Goal: Use online tool/utility: Utilize a website feature to perform a specific function

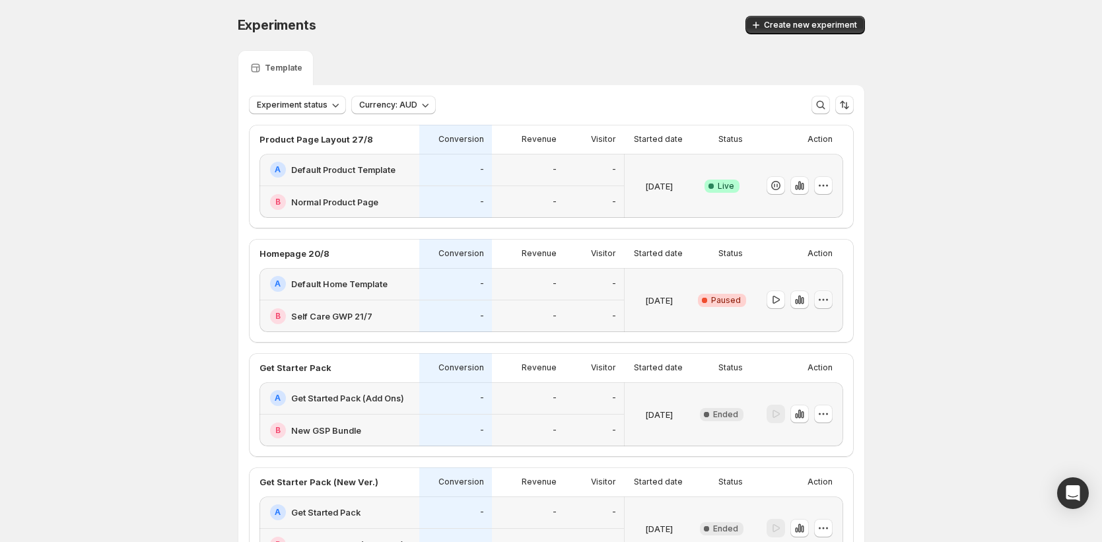
click at [828, 298] on icon "button" at bounding box center [823, 299] width 13 height 13
click at [929, 234] on div "Experiments. This page is ready Experiments Create new experiment Template Expe…" at bounding box center [551, 441] width 1102 height 882
click at [837, 31] on button "Create new experiment" at bounding box center [804, 25] width 119 height 18
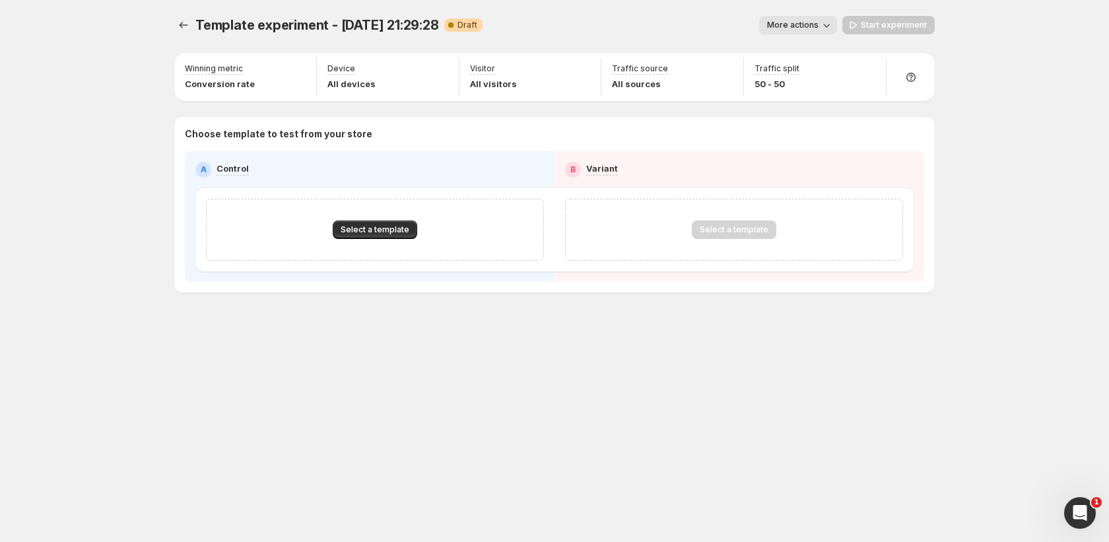
click at [833, 30] on icon "button" at bounding box center [826, 24] width 13 height 13
click at [823, 75] on span "Rename" at bounding box center [821, 75] width 64 height 13
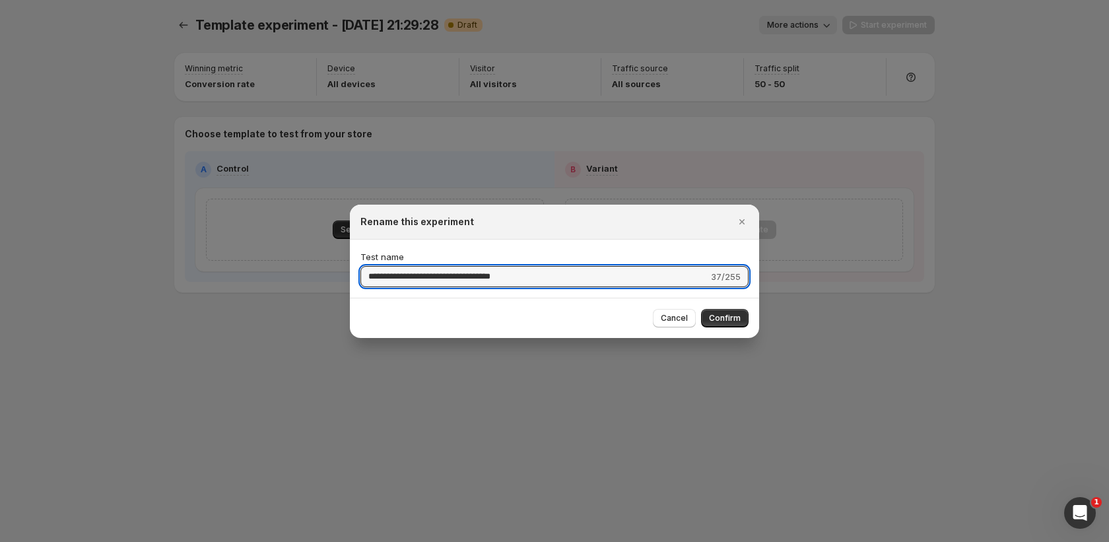
drag, startPoint x: 537, startPoint y: 269, endPoint x: 320, endPoint y: 259, distance: 217.5
click at [320, 541] on div "**********" at bounding box center [554, 542] width 1109 height 0
type input "**********"
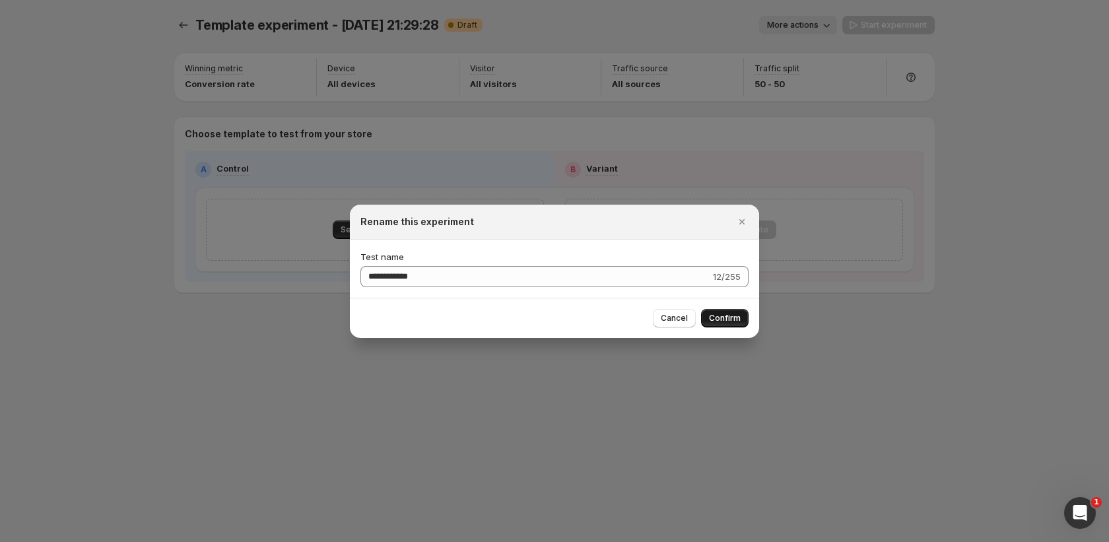
click at [728, 310] on button "Confirm" at bounding box center [725, 318] width 48 height 18
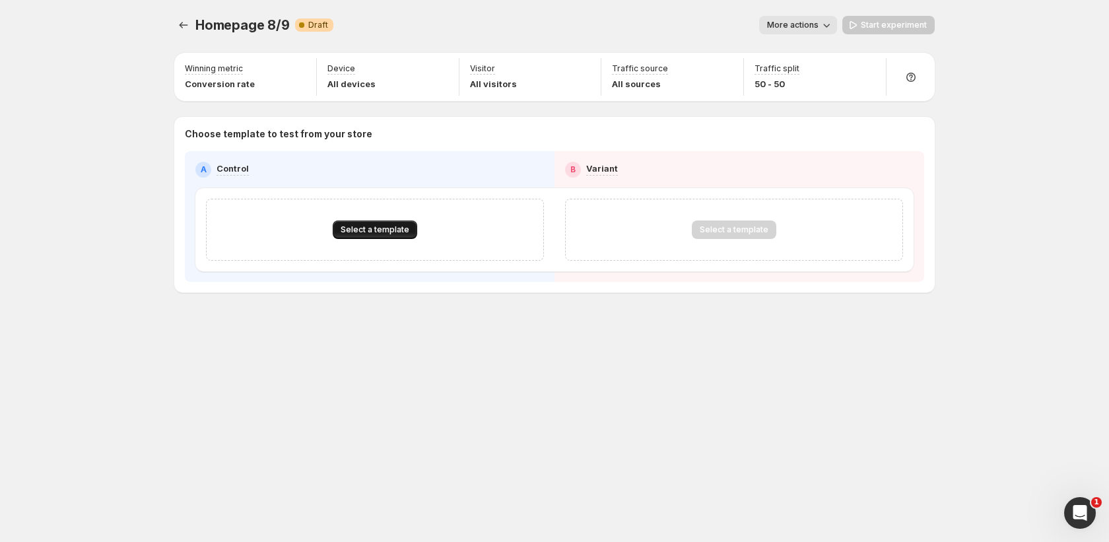
click at [392, 230] on span "Select a template" at bounding box center [375, 229] width 69 height 11
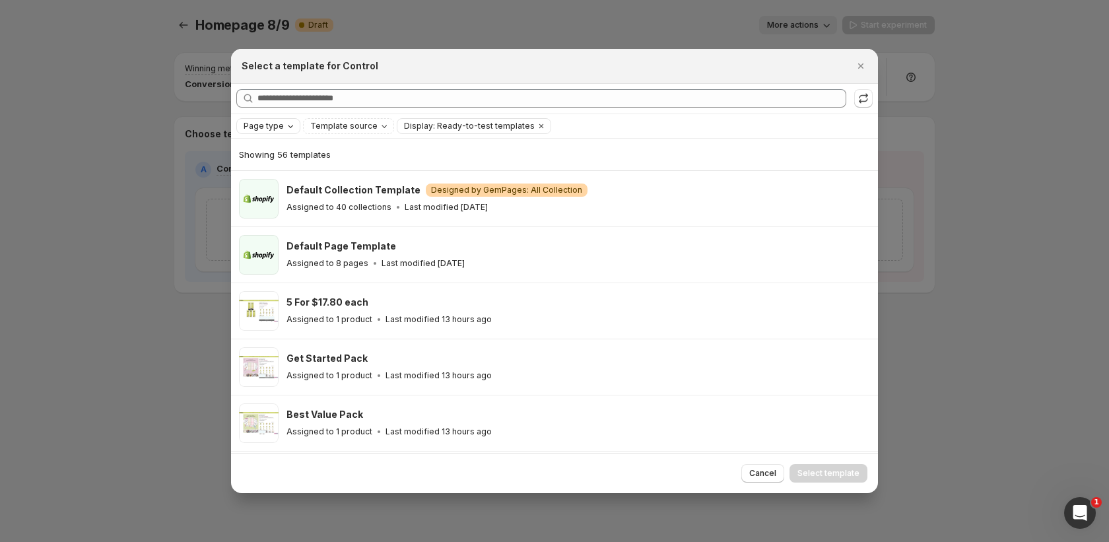
click at [269, 123] on span "Page type" at bounding box center [264, 126] width 40 height 11
click at [282, 170] on span "Home page" at bounding box center [285, 167] width 48 height 11
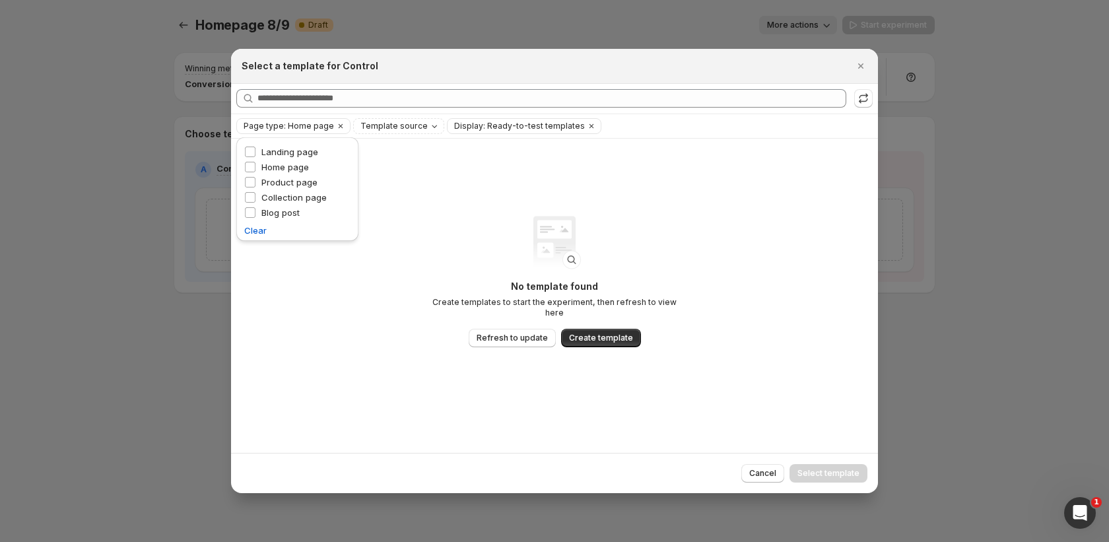
click at [525, 226] on div ":r1u:" at bounding box center [555, 243] width 96 height 96
click at [521, 333] on span "Refresh to update" at bounding box center [512, 338] width 71 height 11
click at [860, 64] on icon "Close" at bounding box center [860, 65] width 13 height 13
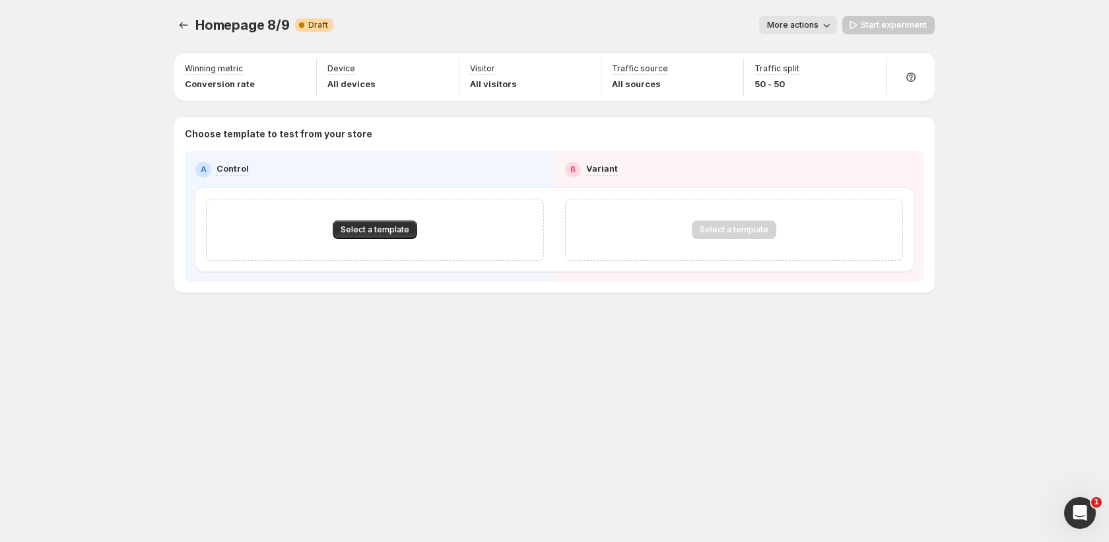
click at [359, 241] on div "Select a template" at bounding box center [375, 230] width 338 height 62
click at [370, 228] on span "Select a template" at bounding box center [375, 229] width 69 height 11
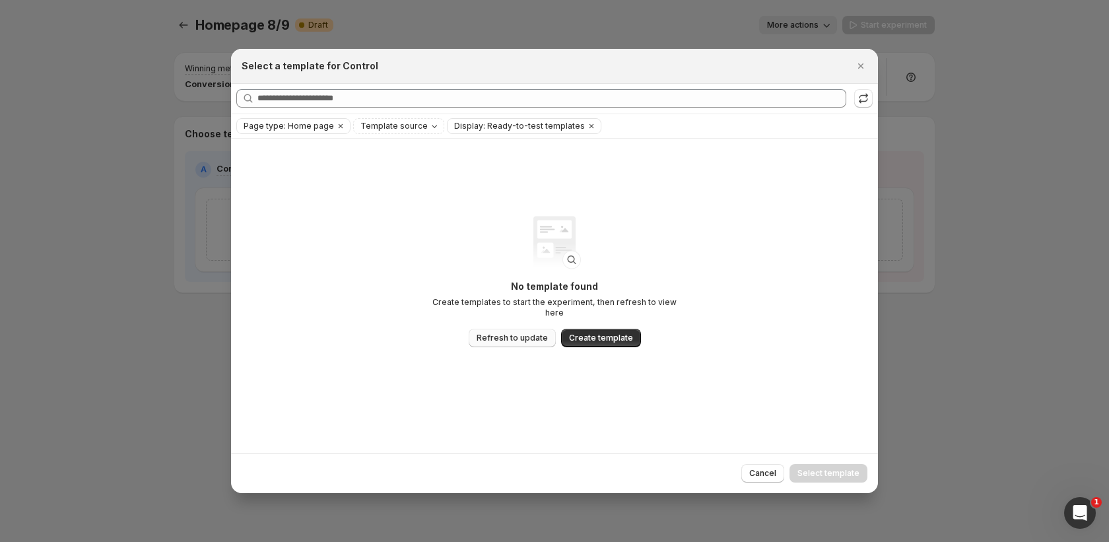
click at [539, 333] on span "Refresh to update" at bounding box center [512, 338] width 71 height 11
click at [586, 125] on icon "Clear" at bounding box center [591, 126] width 11 height 11
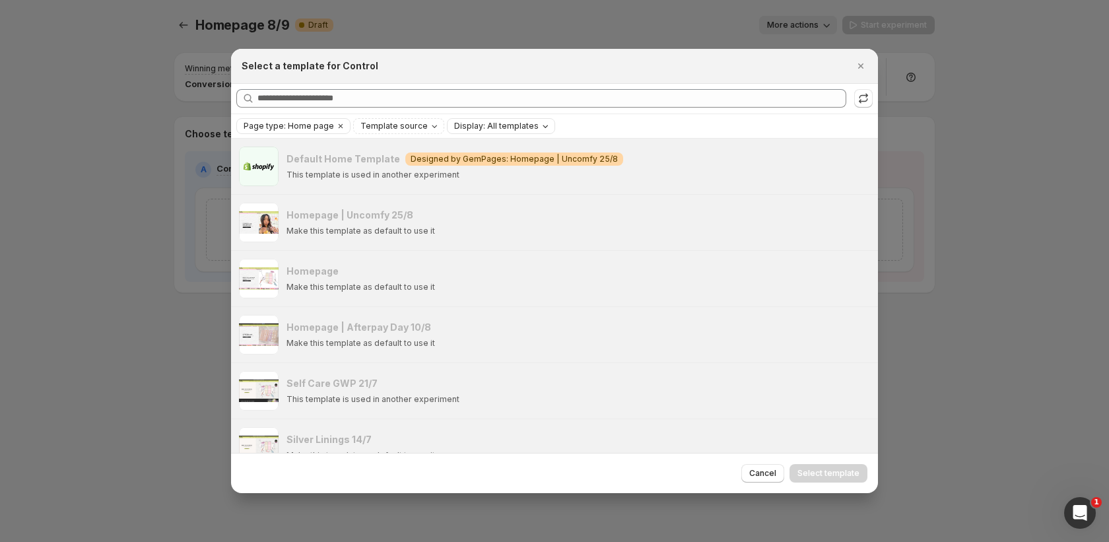
click at [749, 60] on div "Select a template for Control" at bounding box center [543, 65] width 602 height 13
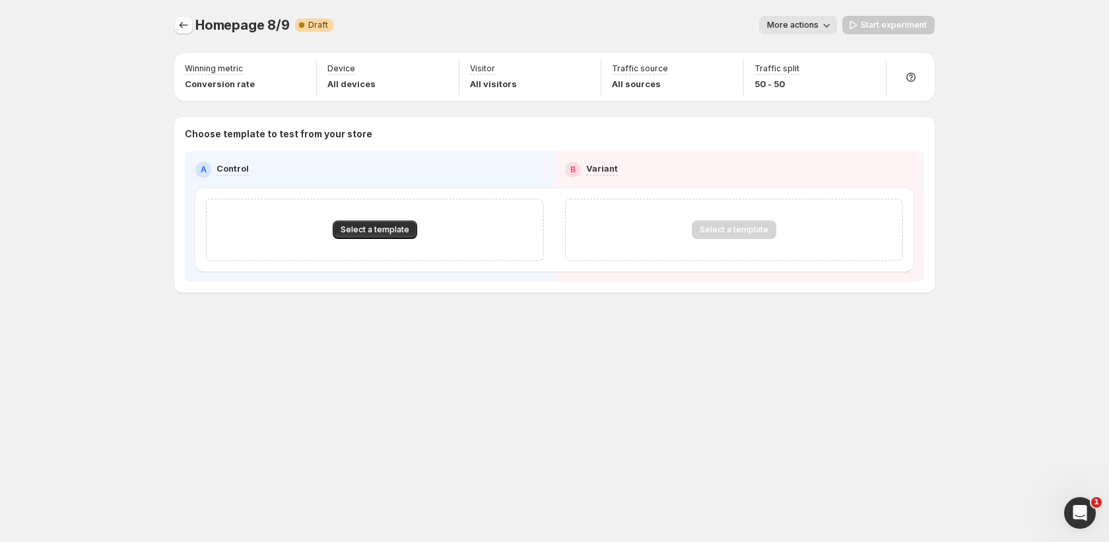
drag, startPoint x: 170, startPoint y: 31, endPoint x: 189, endPoint y: 28, distance: 19.3
click at [171, 31] on div "Homepage 8/9. This page is ready Homepage 8/9 Warning Complete Draft More actio…" at bounding box center [554, 182] width 792 height 364
click at [201, 26] on span "Homepage 8/9" at bounding box center [242, 25] width 94 height 16
click at [189, 26] on icon "Experiments" at bounding box center [183, 24] width 13 height 13
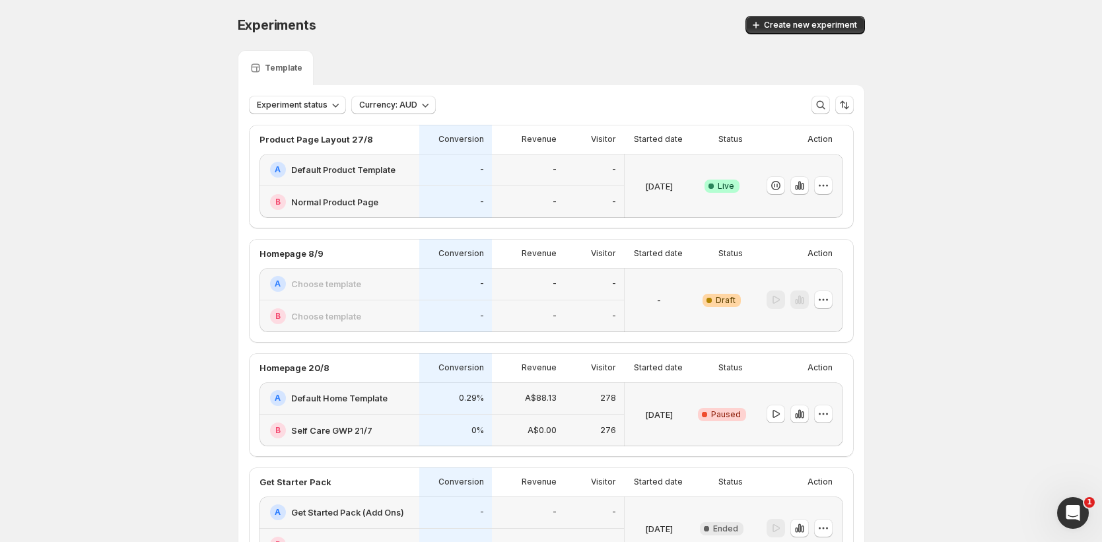
click at [836, 413] on div at bounding box center [797, 414] width 92 height 64
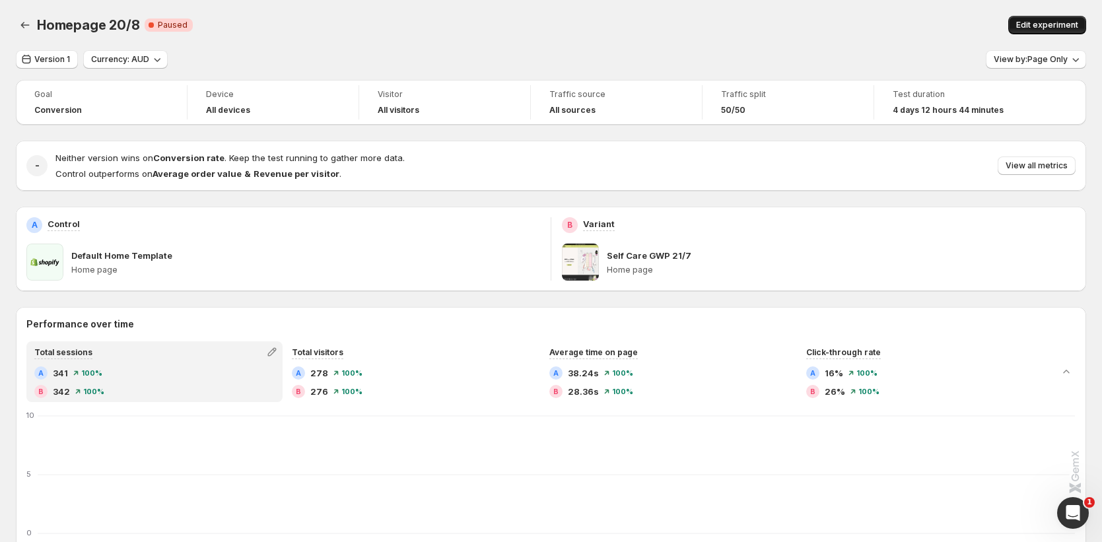
click at [1033, 28] on span "Edit experiment" at bounding box center [1047, 25] width 62 height 11
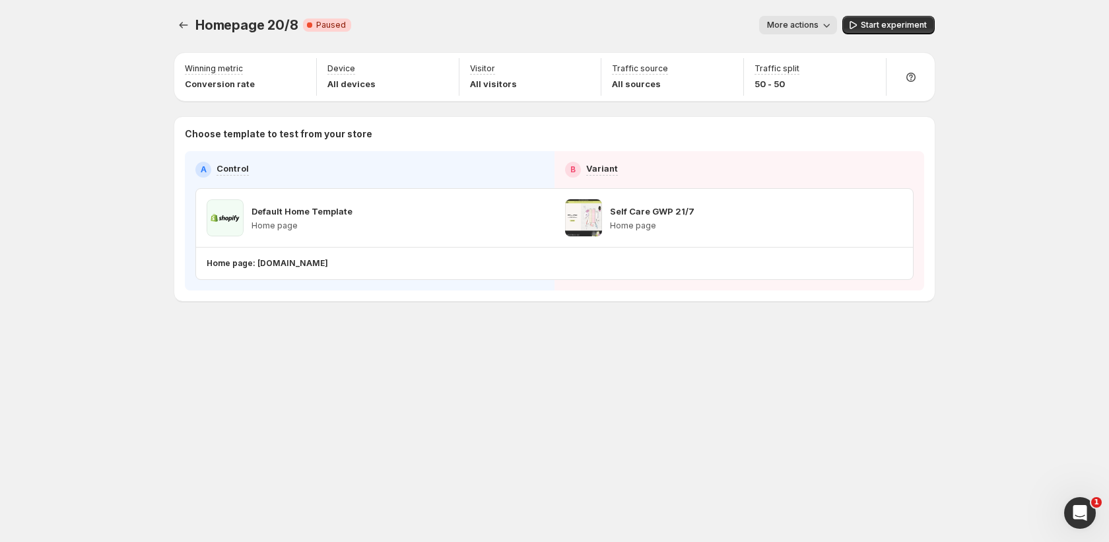
click at [833, 28] on icon "button" at bounding box center [826, 24] width 13 height 13
click at [835, 99] on span "End experiment" at bounding box center [821, 97] width 64 height 11
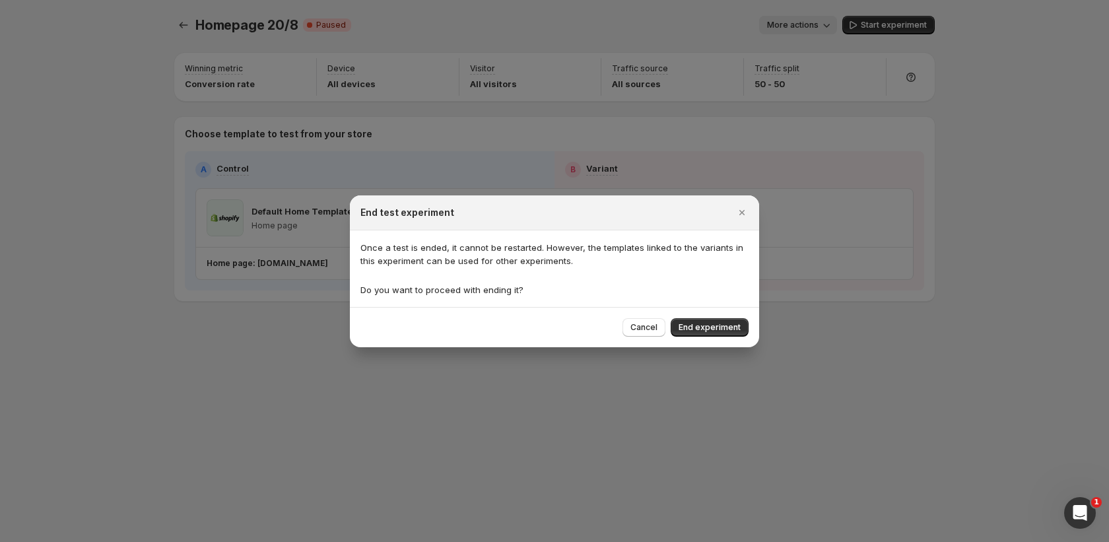
click at [714, 331] on span "End experiment" at bounding box center [710, 327] width 62 height 11
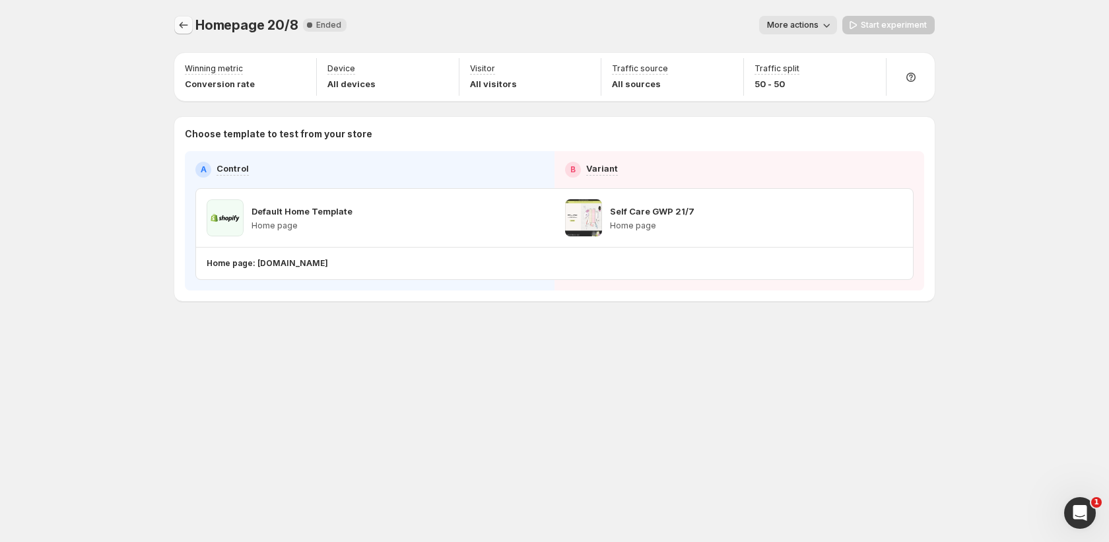
click at [184, 27] on icon "Experiments" at bounding box center [183, 24] width 13 height 13
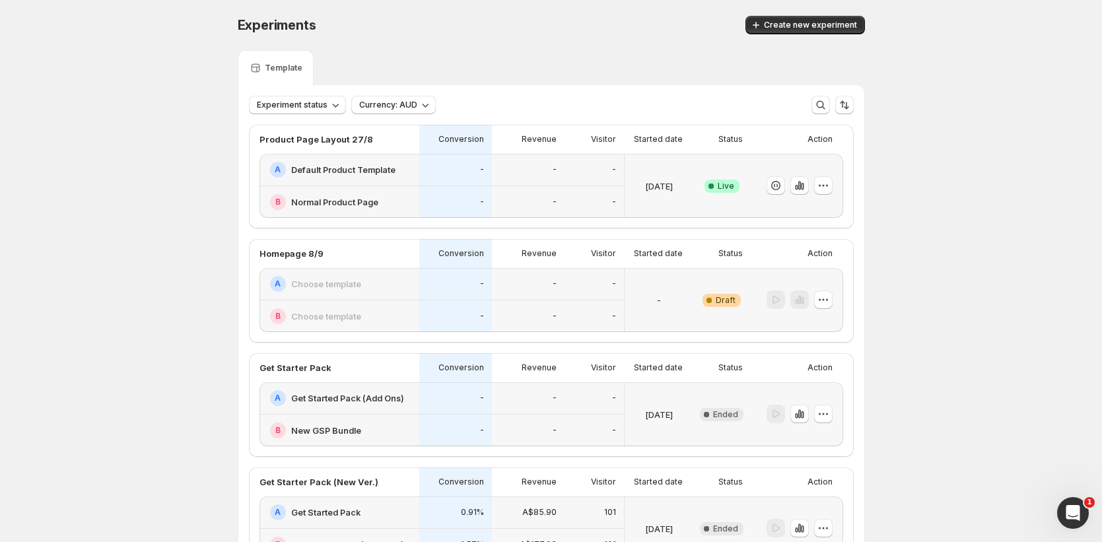
drag, startPoint x: 835, startPoint y: 301, endPoint x: 894, endPoint y: 287, distance: 60.5
click at [894, 287] on div "Experiments. This page is ready Experiments Create new experiment Template Expe…" at bounding box center [551, 498] width 1102 height 996
click at [615, 285] on div "-" at bounding box center [594, 284] width 44 height 16
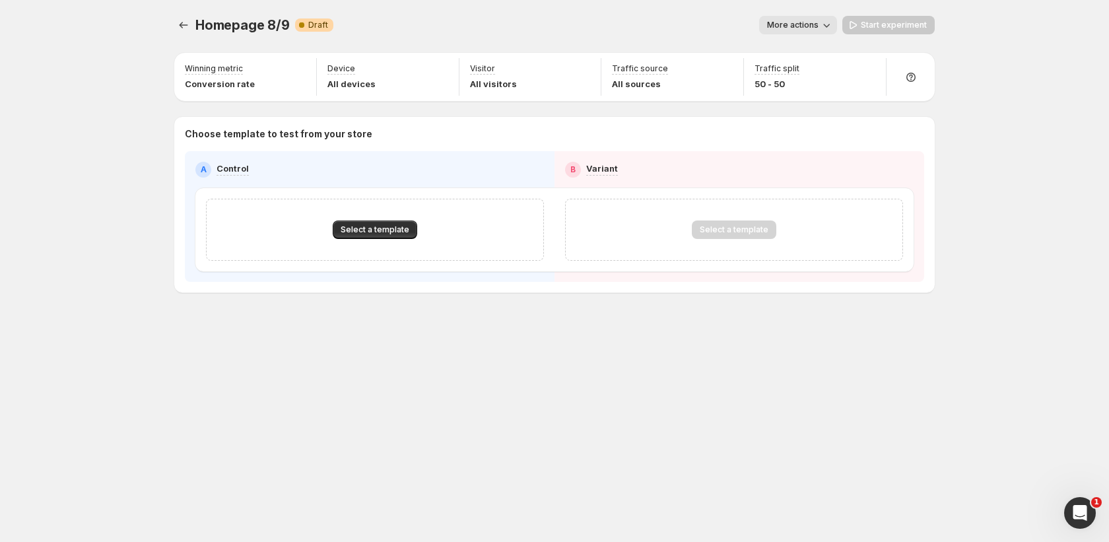
click at [413, 215] on div "Select a template" at bounding box center [375, 230] width 338 height 62
click at [387, 235] on button "Select a template" at bounding box center [375, 230] width 85 height 18
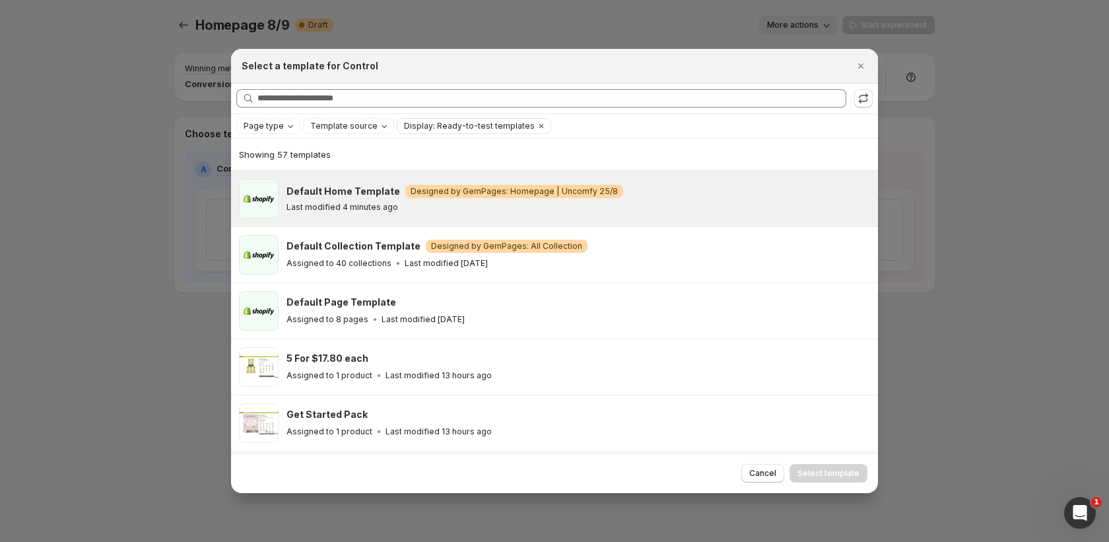
click at [371, 199] on div "Default Home Template Warning Designed by GemPages: Homepage | Uncomfy 25/8 Las…" at bounding box center [577, 199] width 580 height 28
click at [852, 472] on span "Select template" at bounding box center [829, 473] width 62 height 11
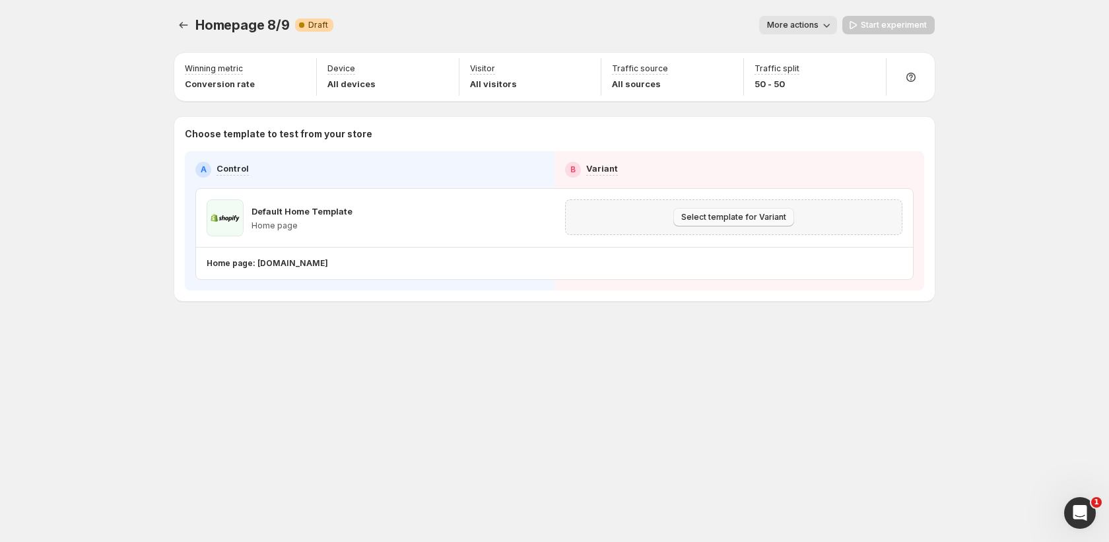
click at [743, 212] on span "Select template for Variant" at bounding box center [733, 217] width 105 height 11
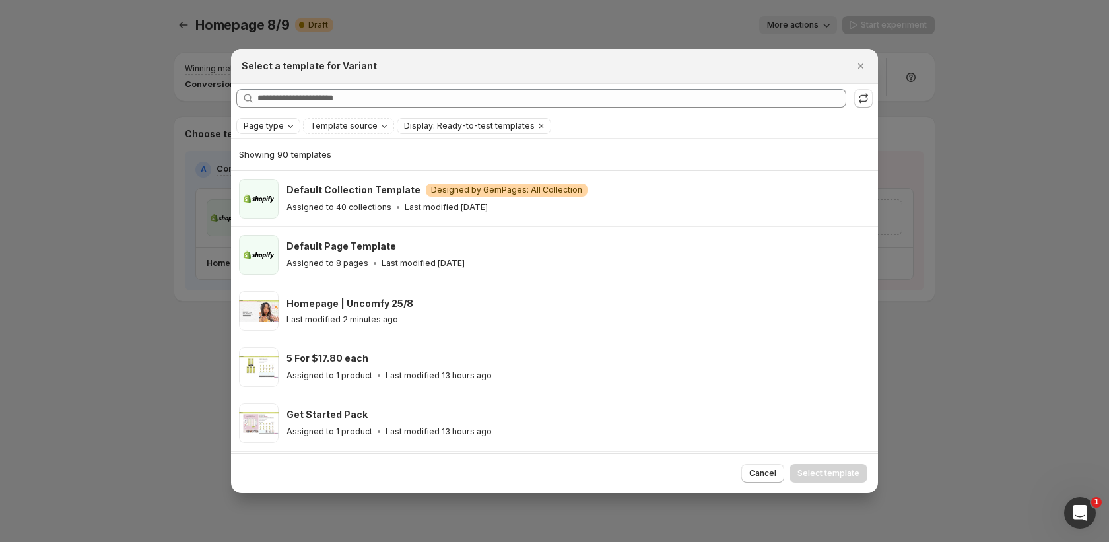
click at [289, 131] on icon "Page type" at bounding box center [290, 126] width 11 height 11
click at [279, 165] on span "Home page" at bounding box center [285, 167] width 48 height 11
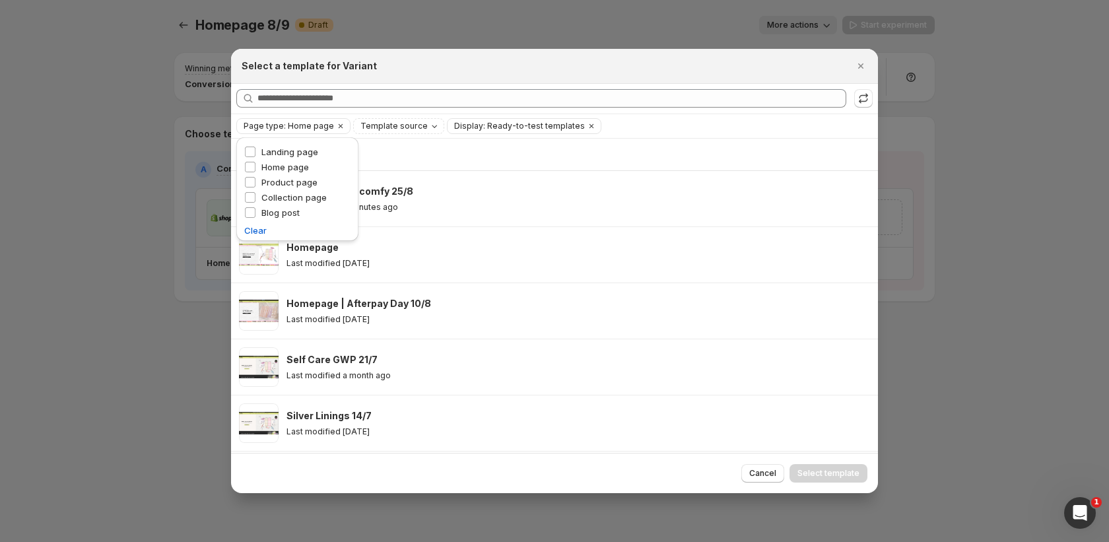
click at [496, 148] on div "Showing 34 templates" at bounding box center [554, 154] width 631 height 13
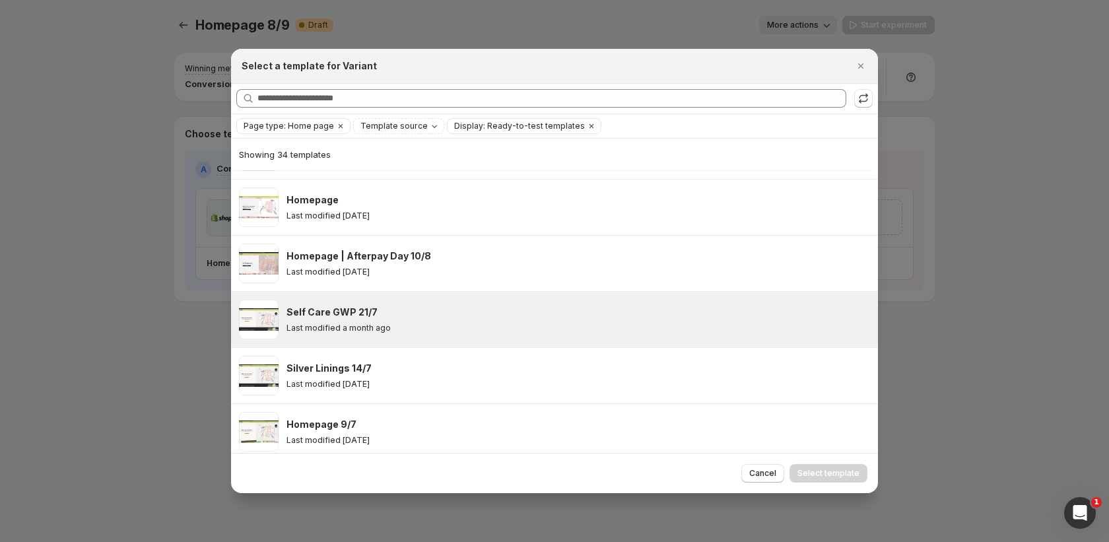
scroll to position [50, 0]
click at [501, 314] on div "Self Care GWP 21/7" at bounding box center [577, 310] width 580 height 13
click at [836, 479] on button "Select template" at bounding box center [829, 473] width 78 height 18
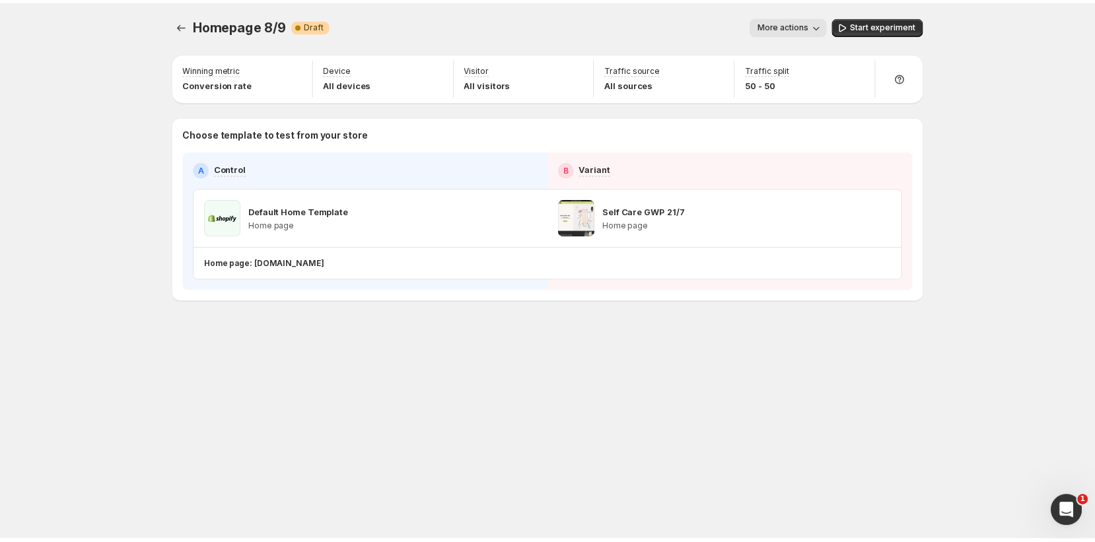
scroll to position [0, 0]
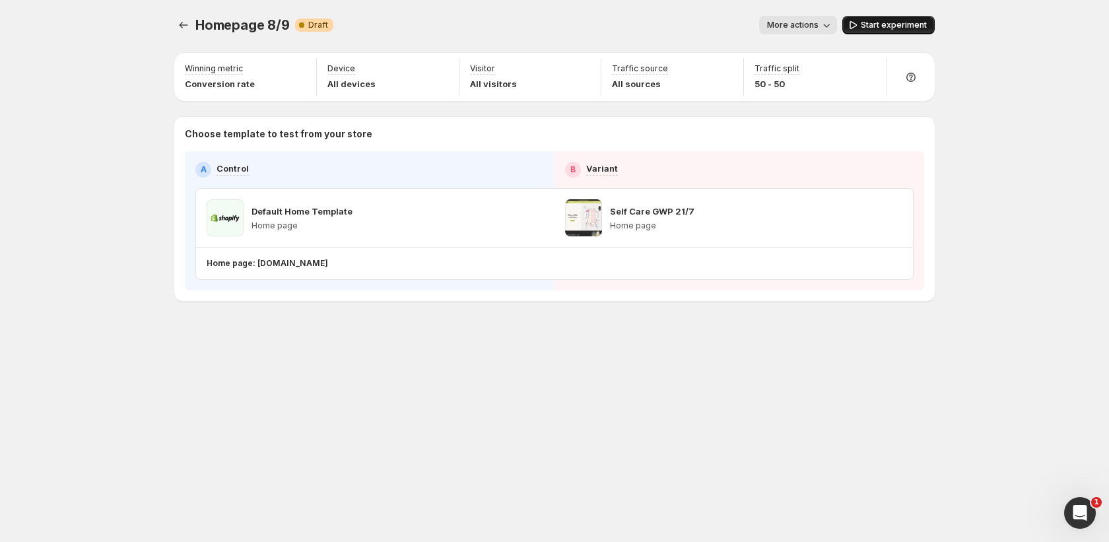
click at [910, 26] on span "Start experiment" at bounding box center [894, 25] width 66 height 11
click at [186, 20] on icon "Experiments" at bounding box center [183, 24] width 13 height 13
